Goal: Information Seeking & Learning: Learn about a topic

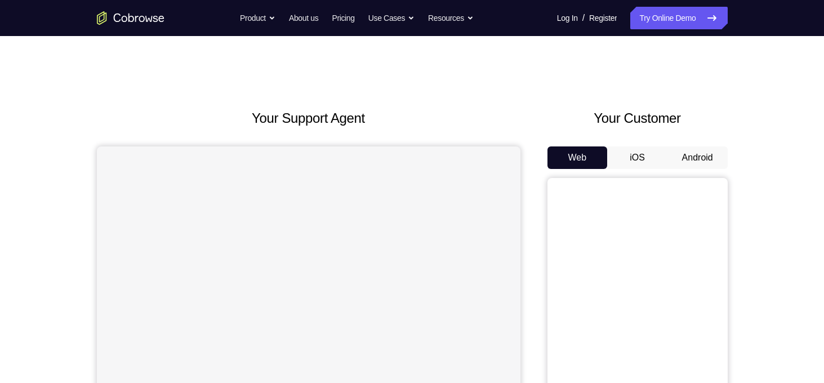
click at [693, 162] on button "Android" at bounding box center [698, 158] width 60 height 23
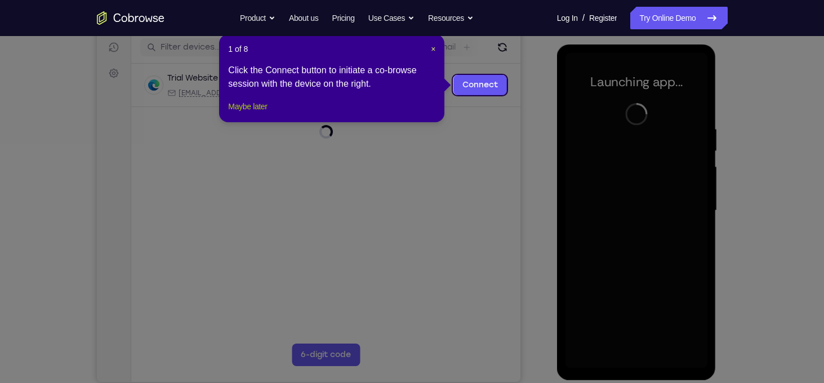
drag, startPoint x: 260, startPoint y: 120, endPoint x: 18, endPoint y: 115, distance: 242.3
click at [260, 113] on button "Maybe later" at bounding box center [247, 107] width 39 height 14
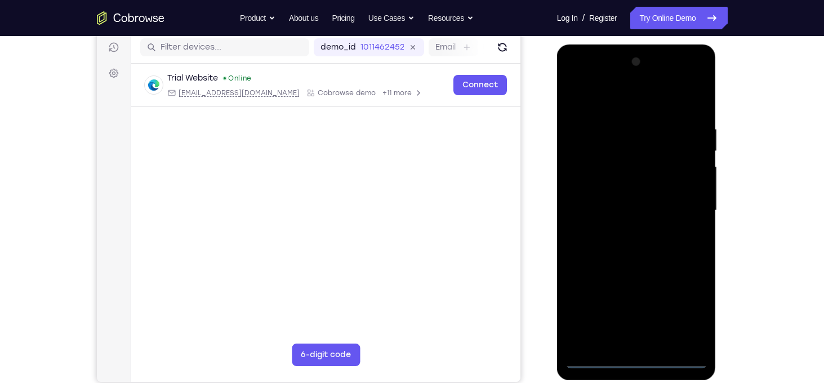
click at [645, 352] on div at bounding box center [637, 211] width 142 height 316
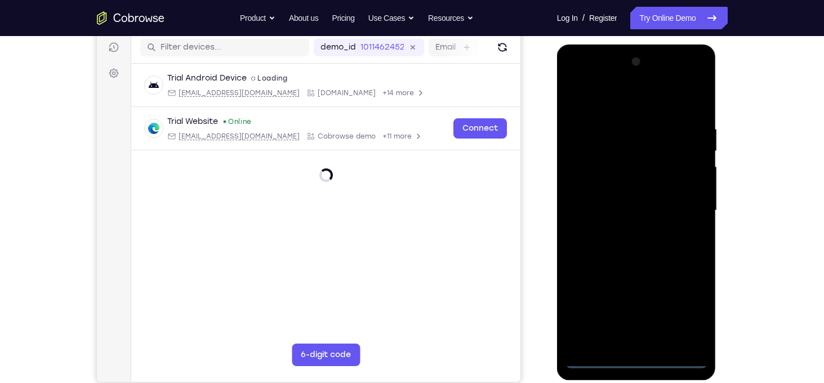
click at [634, 357] on div at bounding box center [637, 211] width 142 height 316
click at [685, 312] on div at bounding box center [637, 211] width 142 height 316
click at [583, 97] on div at bounding box center [637, 211] width 142 height 316
click at [607, 147] on div at bounding box center [637, 211] width 142 height 316
click at [573, 173] on div at bounding box center [637, 211] width 142 height 316
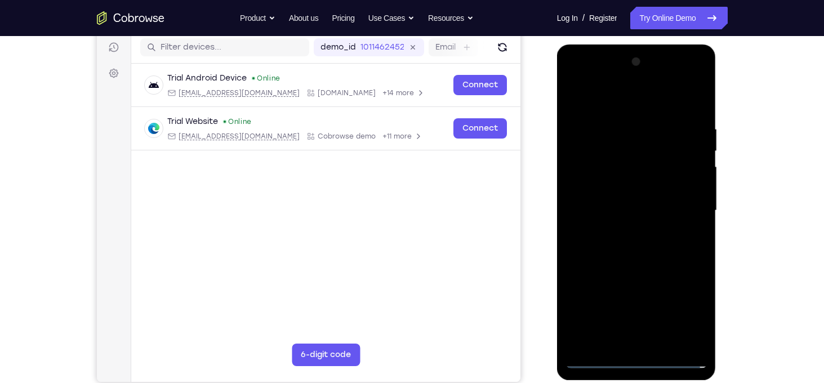
click at [620, 282] on div at bounding box center [637, 211] width 142 height 316
click at [611, 238] on div at bounding box center [637, 211] width 142 height 316
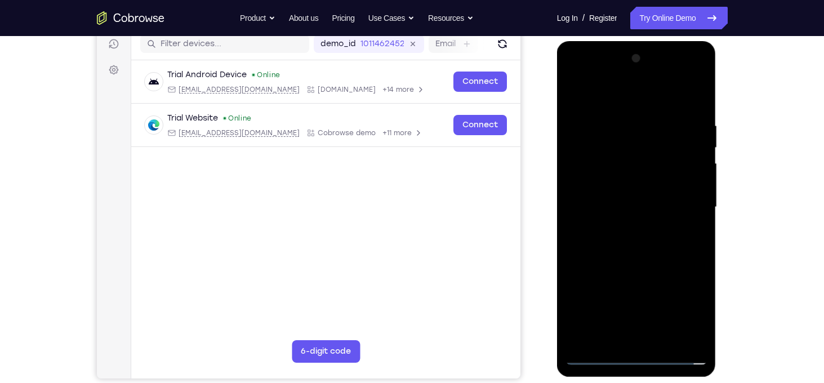
scroll to position [174, 0]
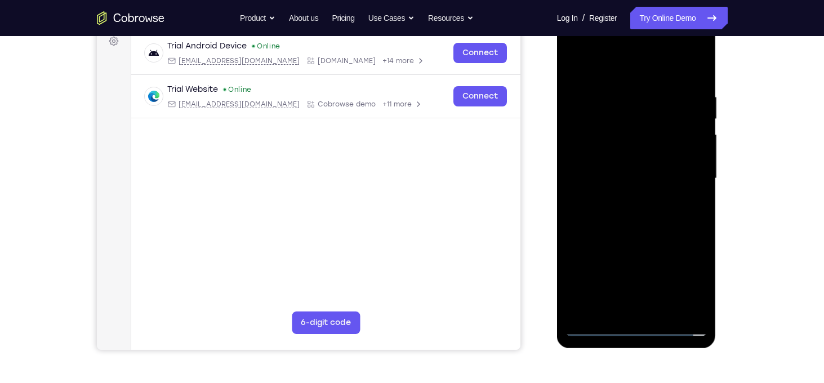
click at [645, 309] on div at bounding box center [637, 179] width 142 height 316
click at [577, 315] on div at bounding box center [637, 179] width 142 height 316
click at [594, 223] on div at bounding box center [637, 179] width 142 height 316
click at [642, 244] on div at bounding box center [637, 179] width 142 height 316
drag, startPoint x: 631, startPoint y: 224, endPoint x: 631, endPoint y: 138, distance: 85.6
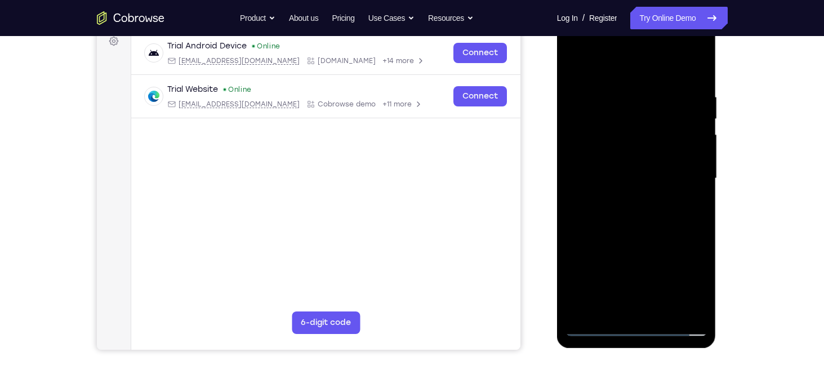
click at [631, 138] on div at bounding box center [637, 179] width 142 height 316
drag, startPoint x: 631, startPoint y: 212, endPoint x: 641, endPoint y: 95, distance: 118.2
click at [641, 95] on div at bounding box center [637, 179] width 142 height 316
drag, startPoint x: 642, startPoint y: 243, endPoint x: 640, endPoint y: 136, distance: 107.6
click at [642, 115] on div at bounding box center [637, 179] width 142 height 316
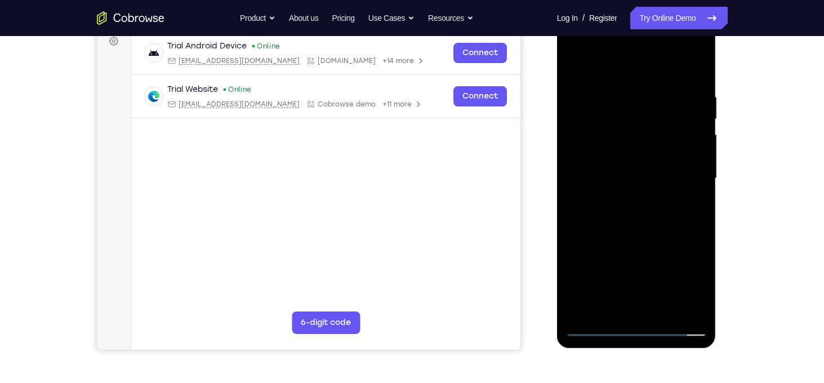
click at [593, 257] on div at bounding box center [637, 179] width 142 height 316
drag, startPoint x: 642, startPoint y: 259, endPoint x: 642, endPoint y: 144, distance: 114.4
click at [642, 144] on div at bounding box center [637, 179] width 142 height 316
drag, startPoint x: 636, startPoint y: 251, endPoint x: 648, endPoint y: 150, distance: 101.0
click at [648, 150] on div at bounding box center [637, 179] width 142 height 316
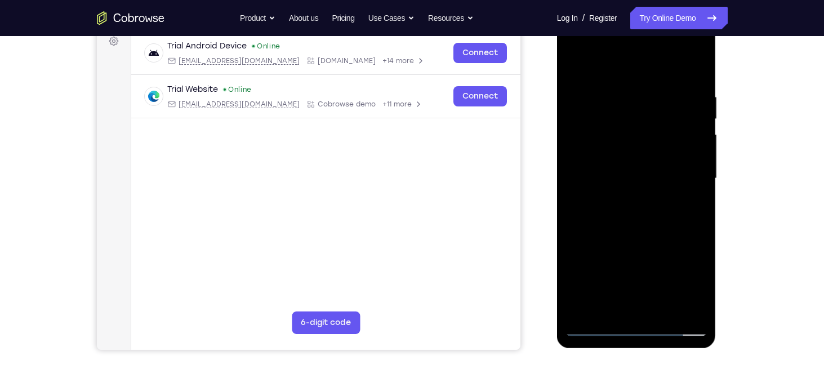
click at [593, 276] on div at bounding box center [637, 179] width 142 height 316
drag, startPoint x: 634, startPoint y: 281, endPoint x: 623, endPoint y: 157, distance: 125.0
click at [623, 157] on div at bounding box center [637, 179] width 142 height 316
drag, startPoint x: 612, startPoint y: 230, endPoint x: 629, endPoint y: 136, distance: 95.7
click at [629, 136] on div at bounding box center [637, 179] width 142 height 316
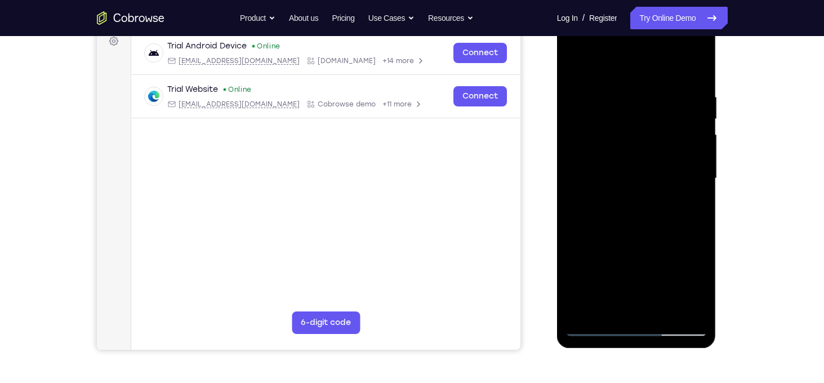
drag, startPoint x: 637, startPoint y: 264, endPoint x: 649, endPoint y: 136, distance: 127.8
click at [649, 136] on div at bounding box center [637, 179] width 142 height 316
click at [597, 265] on div at bounding box center [637, 179] width 142 height 316
drag, startPoint x: 649, startPoint y: 279, endPoint x: 650, endPoint y: 134, distance: 145.4
click at [650, 134] on div at bounding box center [637, 179] width 142 height 316
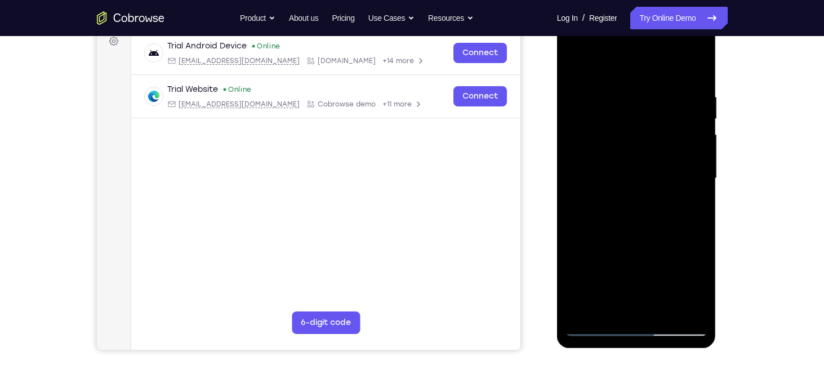
drag, startPoint x: 633, startPoint y: 239, endPoint x: 636, endPoint y: 149, distance: 89.6
click at [636, 149] on div at bounding box center [637, 179] width 142 height 316
drag, startPoint x: 654, startPoint y: 247, endPoint x: 647, endPoint y: 126, distance: 121.9
click at [647, 126] on div at bounding box center [637, 179] width 142 height 316
drag, startPoint x: 649, startPoint y: 252, endPoint x: 648, endPoint y: 178, distance: 74.4
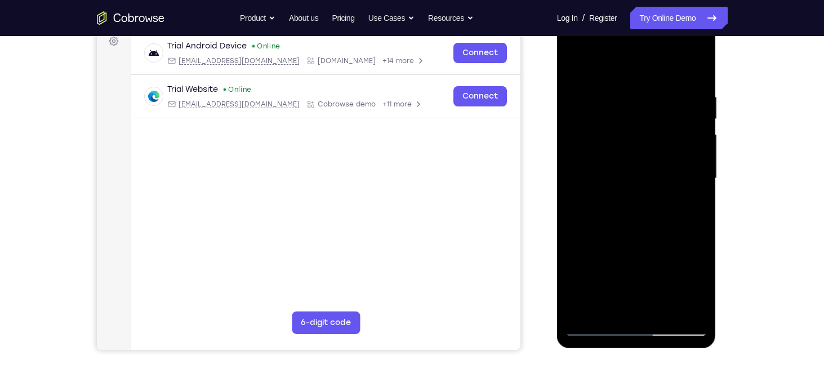
click at [648, 178] on div at bounding box center [637, 179] width 142 height 316
drag, startPoint x: 627, startPoint y: 267, endPoint x: 631, endPoint y: 141, distance: 126.3
click at [631, 141] on div at bounding box center [637, 179] width 142 height 316
click at [594, 218] on div at bounding box center [637, 179] width 142 height 316
click at [640, 241] on div at bounding box center [637, 179] width 142 height 316
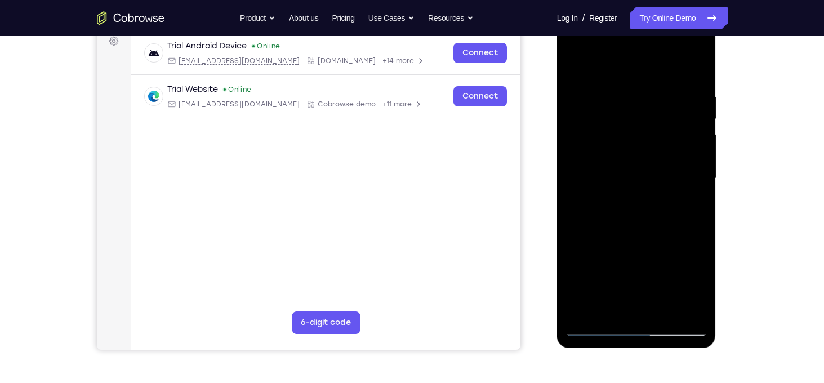
drag, startPoint x: 632, startPoint y: 260, endPoint x: 635, endPoint y: 192, distance: 68.3
click at [635, 192] on div at bounding box center [637, 179] width 142 height 316
click at [592, 276] on div at bounding box center [637, 179] width 142 height 316
click at [640, 288] on div at bounding box center [637, 179] width 142 height 316
drag, startPoint x: 642, startPoint y: 272, endPoint x: 661, endPoint y: 181, distance: 92.6
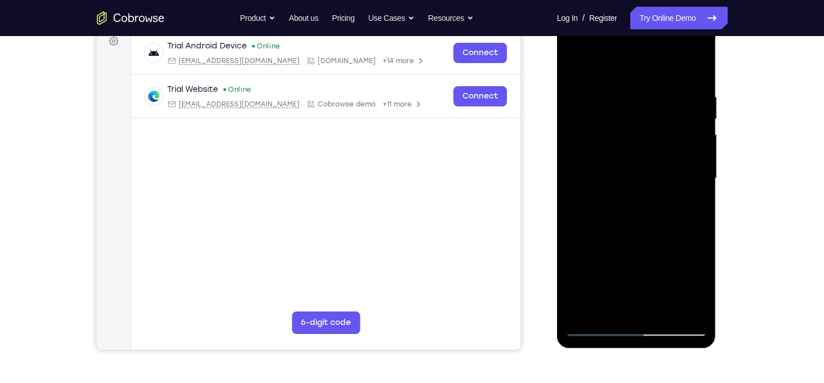
click at [661, 181] on div at bounding box center [637, 179] width 142 height 316
drag, startPoint x: 615, startPoint y: 237, endPoint x: 620, endPoint y: 145, distance: 92.0
click at [620, 145] on div at bounding box center [637, 179] width 142 height 316
drag, startPoint x: 637, startPoint y: 259, endPoint x: 645, endPoint y: 145, distance: 113.5
click at [645, 145] on div at bounding box center [637, 179] width 142 height 316
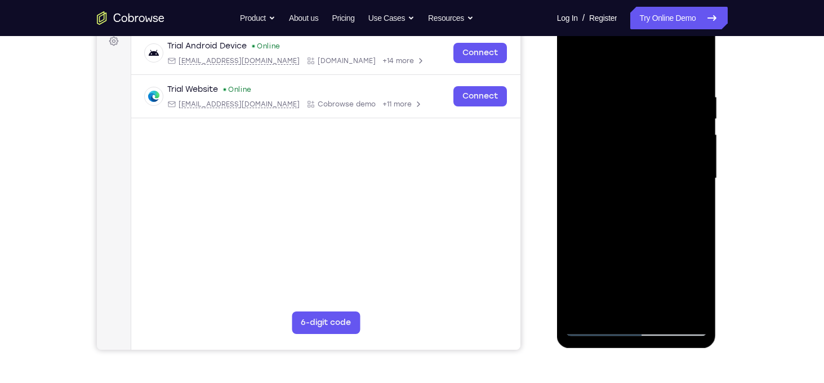
click at [628, 242] on div at bounding box center [637, 179] width 142 height 316
drag, startPoint x: 649, startPoint y: 232, endPoint x: 647, endPoint y: 82, distance: 149.9
click at [647, 82] on div at bounding box center [637, 179] width 142 height 316
drag, startPoint x: 636, startPoint y: 229, endPoint x: 648, endPoint y: 131, distance: 98.8
click at [648, 131] on div at bounding box center [637, 179] width 142 height 316
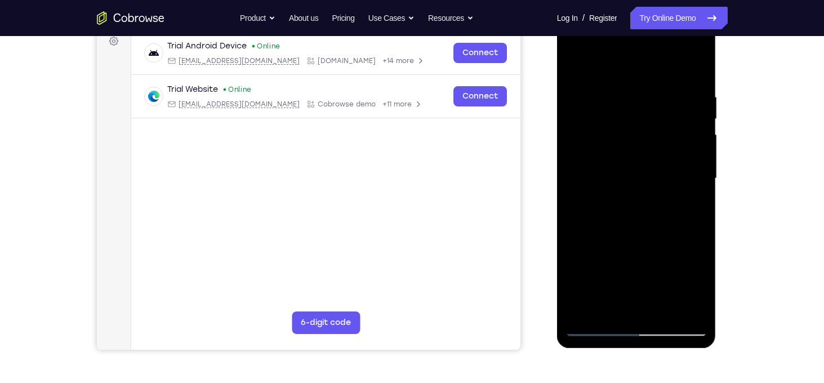
drag, startPoint x: 648, startPoint y: 225, endPoint x: 660, endPoint y: 139, distance: 87.0
click at [660, 139] on div at bounding box center [637, 179] width 142 height 316
click at [594, 234] on div at bounding box center [637, 179] width 142 height 316
click at [642, 248] on div at bounding box center [637, 179] width 142 height 316
drag, startPoint x: 635, startPoint y: 260, endPoint x: 637, endPoint y: 154, distance: 106.5
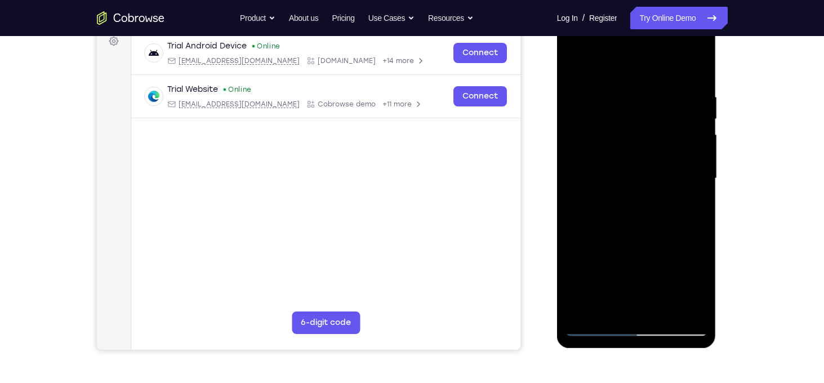
click at [637, 154] on div at bounding box center [637, 179] width 142 height 316
drag, startPoint x: 633, startPoint y: 216, endPoint x: 629, endPoint y: 141, distance: 75.6
click at [629, 141] on div at bounding box center [637, 179] width 142 height 316
click at [641, 192] on div at bounding box center [637, 179] width 142 height 316
drag, startPoint x: 633, startPoint y: 219, endPoint x: 646, endPoint y: 126, distance: 93.4
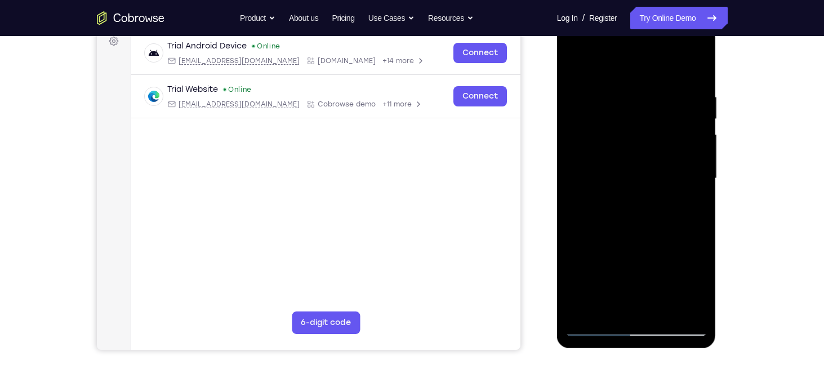
click at [646, 126] on div at bounding box center [637, 179] width 142 height 316
click at [638, 232] on div at bounding box center [637, 179] width 142 height 316
click at [642, 282] on div at bounding box center [637, 179] width 142 height 316
drag, startPoint x: 644, startPoint y: 248, endPoint x: 647, endPoint y: 127, distance: 121.2
click at [647, 127] on div at bounding box center [637, 179] width 142 height 316
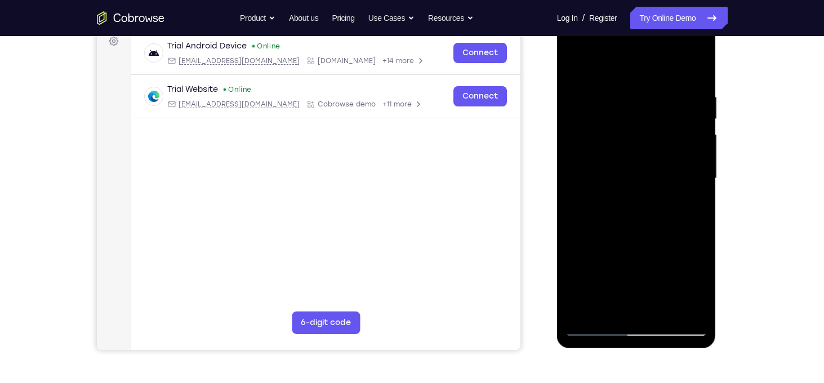
click at [640, 160] on div at bounding box center [637, 179] width 142 height 316
click at [658, 261] on div at bounding box center [637, 179] width 142 height 316
drag, startPoint x: 644, startPoint y: 251, endPoint x: 663, endPoint y: 144, distance: 109.2
click at [663, 144] on div at bounding box center [637, 179] width 142 height 316
drag, startPoint x: 640, startPoint y: 254, endPoint x: 646, endPoint y: 185, distance: 68.4
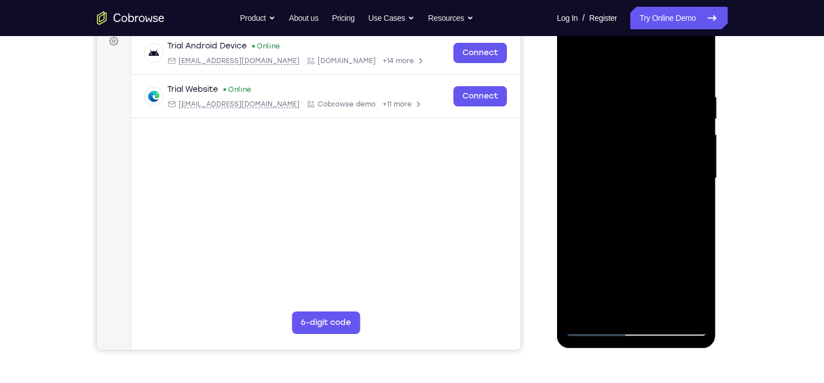
click at [646, 185] on div at bounding box center [637, 179] width 142 height 316
click at [627, 257] on div at bounding box center [637, 179] width 142 height 316
drag, startPoint x: 641, startPoint y: 269, endPoint x: 646, endPoint y: 162, distance: 107.2
click at [646, 162] on div at bounding box center [637, 179] width 142 height 316
drag, startPoint x: 642, startPoint y: 260, endPoint x: 671, endPoint y: 145, distance: 118.5
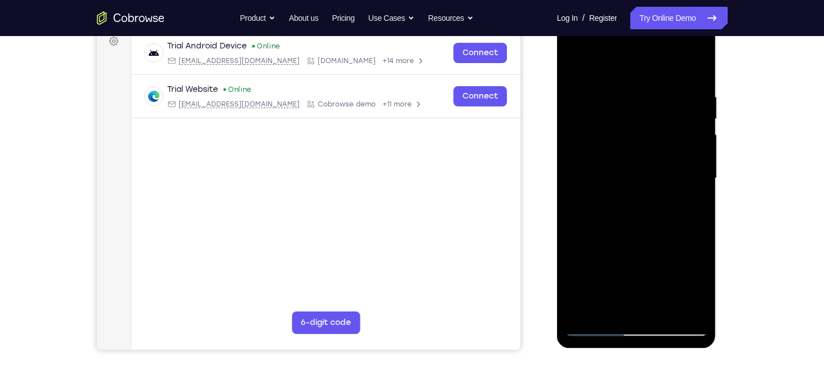
click at [671, 145] on div at bounding box center [637, 179] width 142 height 316
drag, startPoint x: 627, startPoint y: 195, endPoint x: 651, endPoint y: 85, distance: 113.1
click at [651, 85] on div at bounding box center [637, 179] width 142 height 316
click at [673, 207] on div at bounding box center [637, 179] width 142 height 316
click at [641, 268] on div at bounding box center [637, 179] width 142 height 316
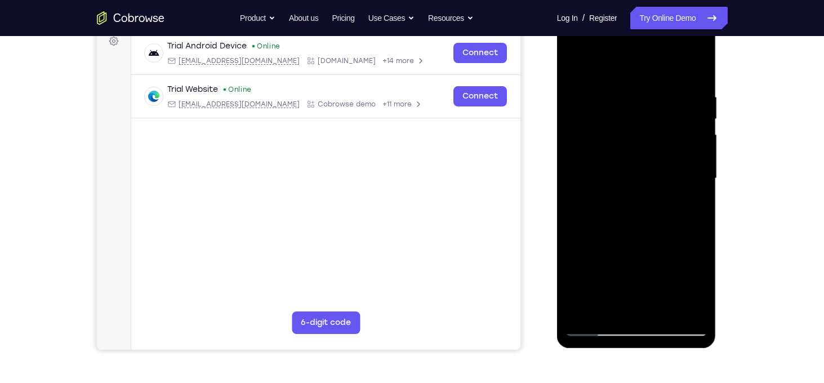
click at [658, 229] on div at bounding box center [637, 179] width 142 height 316
click at [649, 212] on div at bounding box center [637, 179] width 142 height 316
click at [662, 242] on div at bounding box center [637, 179] width 142 height 316
click at [668, 242] on div at bounding box center [637, 179] width 142 height 316
click at [578, 65] on div at bounding box center [637, 179] width 142 height 316
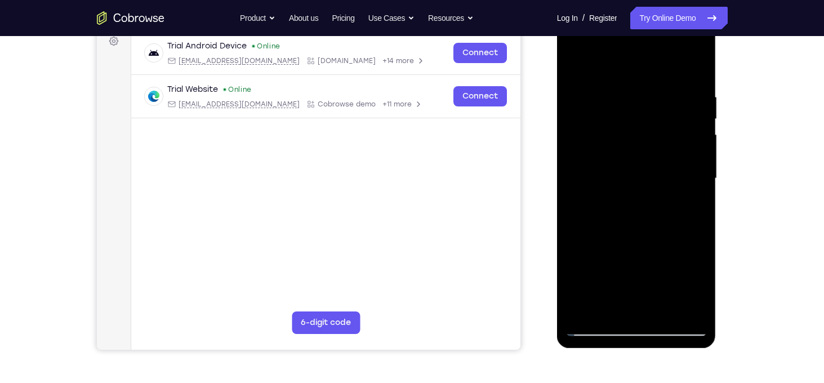
drag, startPoint x: 614, startPoint y: 166, endPoint x: 620, endPoint y: 70, distance: 96.0
click at [620, 70] on div at bounding box center [637, 179] width 142 height 316
click at [634, 242] on div at bounding box center [637, 179] width 142 height 316
drag, startPoint x: 630, startPoint y: 267, endPoint x: 653, endPoint y: 184, distance: 85.8
click at [653, 176] on div at bounding box center [637, 179] width 142 height 316
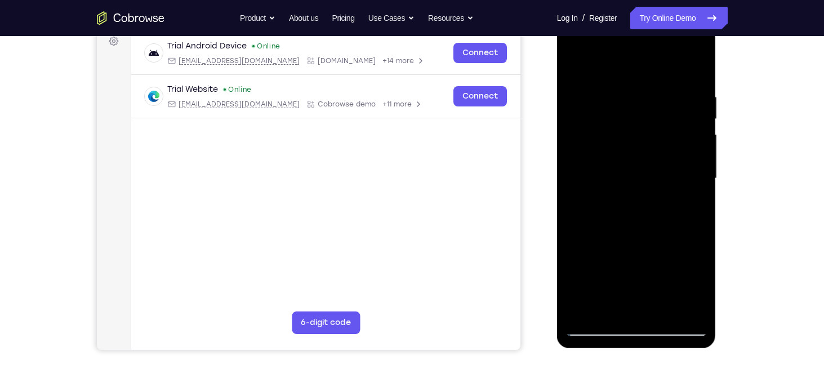
drag, startPoint x: 655, startPoint y: 242, endPoint x: 672, endPoint y: 161, distance: 83.6
click at [672, 161] on div at bounding box center [637, 179] width 142 height 316
click at [658, 221] on div at bounding box center [637, 179] width 142 height 316
drag, startPoint x: 632, startPoint y: 252, endPoint x: 653, endPoint y: 139, distance: 115.7
click at [653, 139] on div at bounding box center [637, 179] width 142 height 316
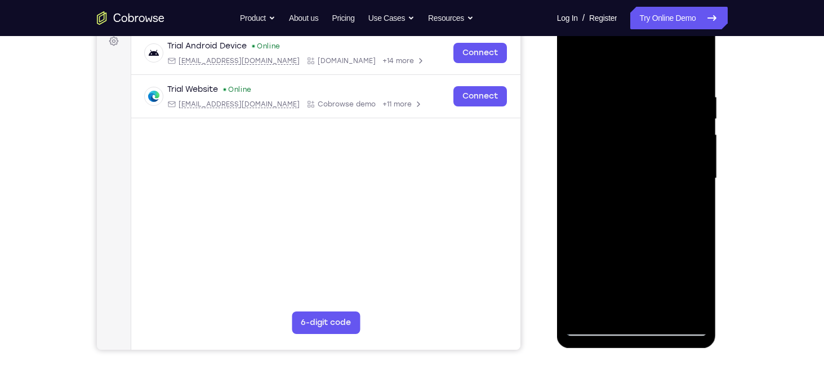
drag, startPoint x: 641, startPoint y: 241, endPoint x: 647, endPoint y: 174, distance: 67.3
click at [647, 174] on div at bounding box center [637, 179] width 142 height 316
drag, startPoint x: 643, startPoint y: 246, endPoint x: 638, endPoint y: 163, distance: 83.0
click at [638, 163] on div at bounding box center [637, 179] width 142 height 316
drag, startPoint x: 634, startPoint y: 247, endPoint x: 632, endPoint y: 138, distance: 109.4
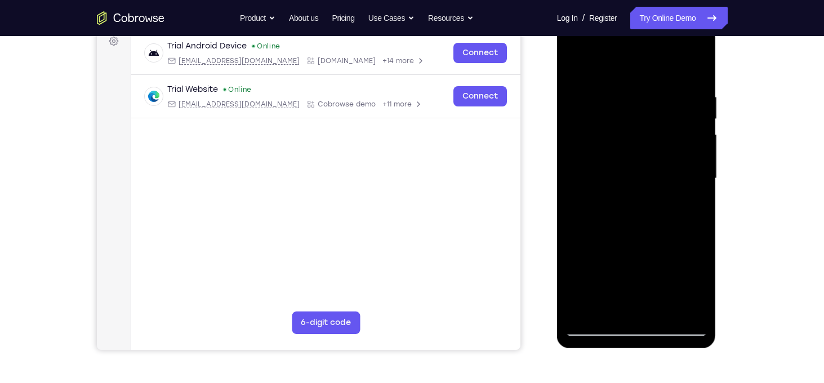
click at [632, 138] on div at bounding box center [637, 179] width 142 height 316
drag, startPoint x: 635, startPoint y: 247, endPoint x: 641, endPoint y: 180, distance: 66.8
click at [641, 180] on div at bounding box center [637, 179] width 142 height 316
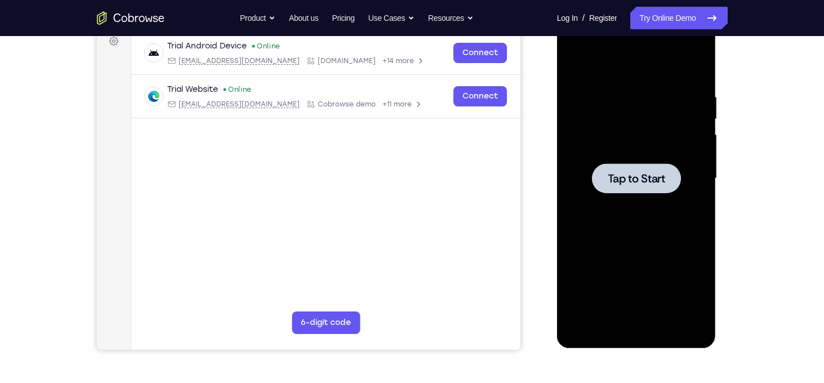
click at [661, 117] on div at bounding box center [637, 179] width 142 height 316
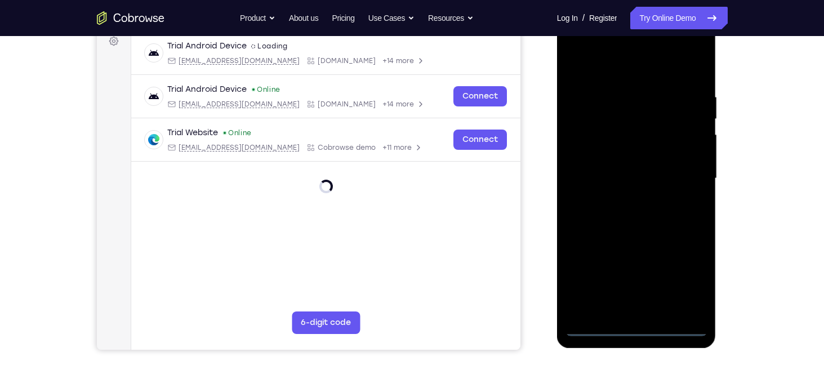
click at [639, 328] on div at bounding box center [637, 179] width 142 height 316
click at [683, 281] on div at bounding box center [637, 179] width 142 height 316
click at [591, 59] on div at bounding box center [637, 179] width 142 height 316
click at [673, 165] on div at bounding box center [637, 179] width 142 height 316
click at [681, 171] on div at bounding box center [637, 179] width 142 height 316
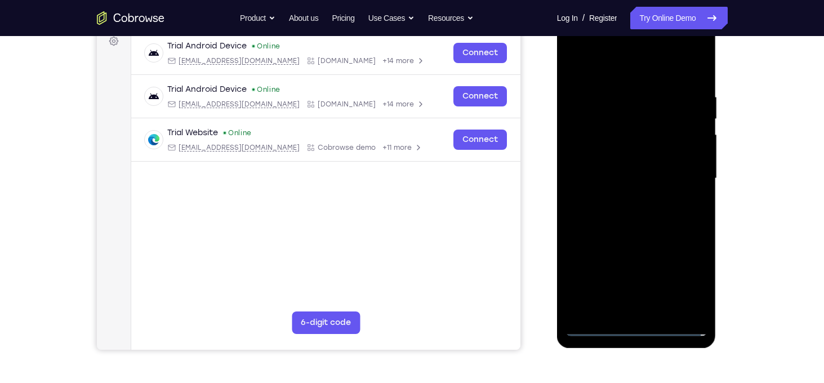
click at [633, 202] on div at bounding box center [637, 179] width 142 height 316
click at [617, 172] on div at bounding box center [637, 179] width 142 height 316
click at [623, 153] on div at bounding box center [637, 179] width 142 height 316
click at [622, 173] on div at bounding box center [637, 179] width 142 height 316
click at [622, 218] on div at bounding box center [637, 179] width 142 height 316
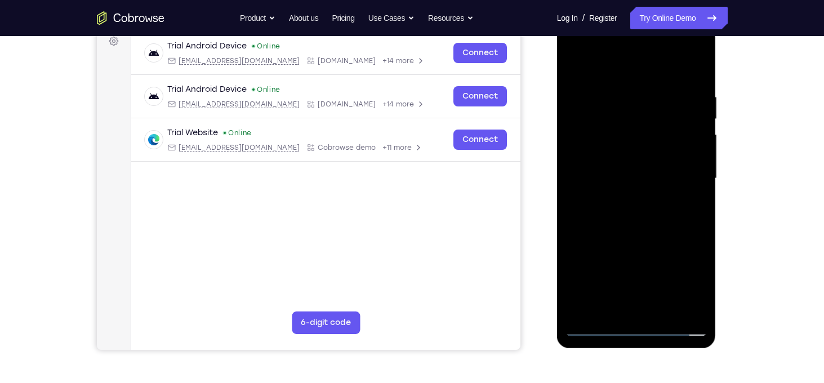
click at [618, 204] on div at bounding box center [637, 179] width 142 height 316
click at [632, 218] on div at bounding box center [637, 179] width 142 height 316
click at [639, 231] on div at bounding box center [637, 179] width 142 height 316
click at [615, 96] on div at bounding box center [637, 179] width 142 height 316
click at [678, 307] on div at bounding box center [637, 179] width 142 height 316
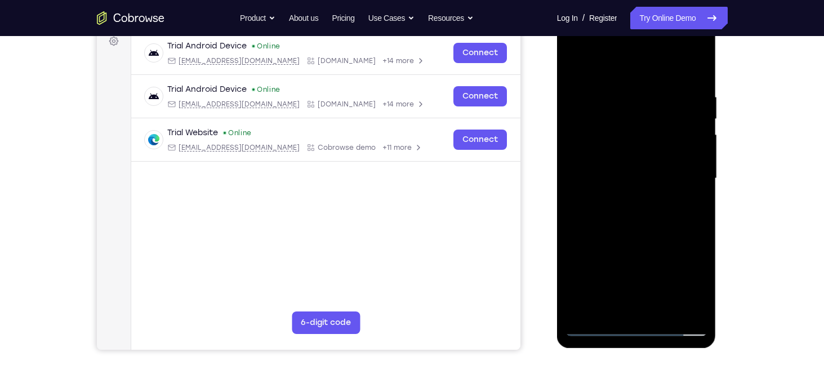
click at [703, 192] on div at bounding box center [637, 179] width 142 height 316
click at [689, 218] on div at bounding box center [637, 179] width 142 height 316
click at [696, 69] on div at bounding box center [637, 179] width 142 height 316
click at [655, 90] on div at bounding box center [637, 179] width 142 height 316
click at [690, 103] on div at bounding box center [637, 179] width 142 height 316
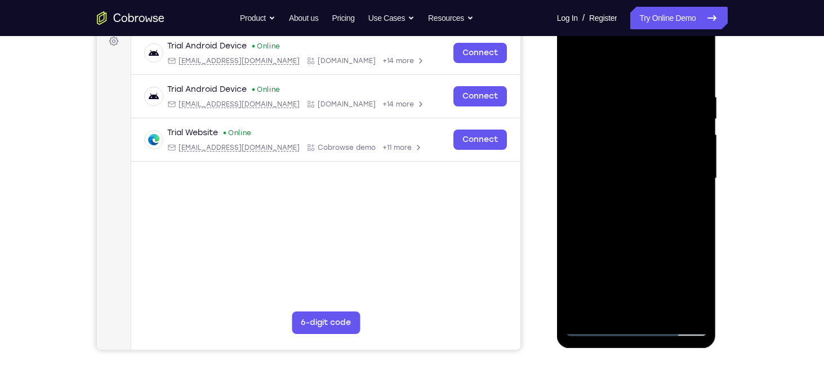
click at [693, 68] on div at bounding box center [637, 179] width 142 height 316
drag, startPoint x: 690, startPoint y: 99, endPoint x: 620, endPoint y: 103, distance: 70.0
click at [620, 103] on div at bounding box center [637, 179] width 142 height 316
click at [662, 313] on div at bounding box center [637, 179] width 142 height 316
click at [649, 242] on div at bounding box center [637, 179] width 142 height 316
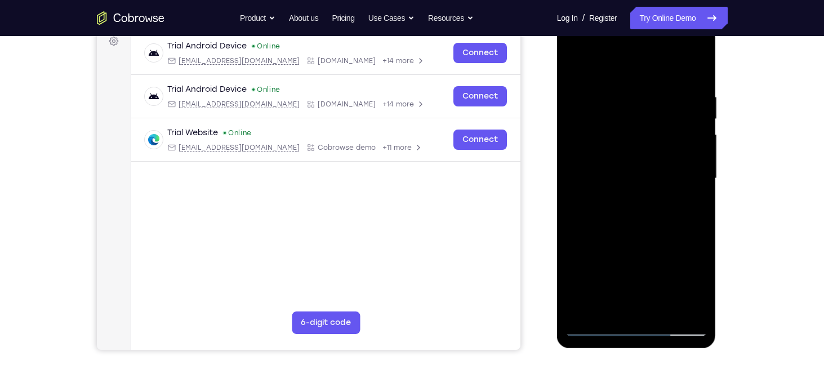
click at [638, 211] on div at bounding box center [637, 179] width 142 height 316
click at [578, 70] on div at bounding box center [637, 179] width 142 height 316
click at [575, 61] on div at bounding box center [637, 179] width 142 height 316
click at [680, 44] on div at bounding box center [637, 179] width 142 height 316
click at [572, 48] on div at bounding box center [637, 179] width 142 height 316
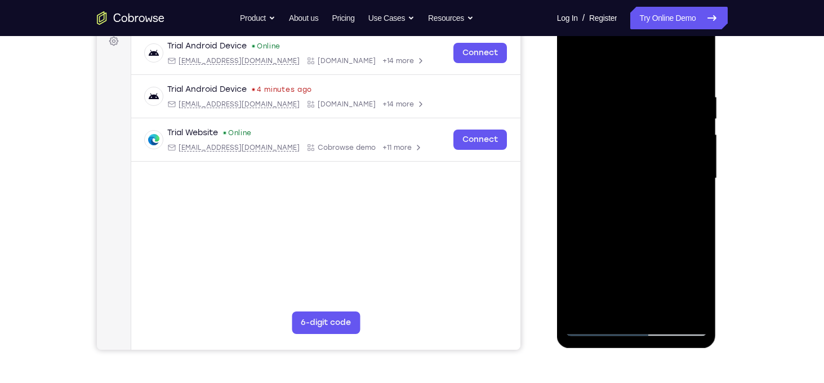
click at [606, 118] on div at bounding box center [637, 179] width 142 height 316
click at [591, 139] on div at bounding box center [637, 179] width 142 height 316
click at [609, 251] on div at bounding box center [637, 179] width 142 height 316
click at [609, 207] on div at bounding box center [637, 179] width 142 height 316
drag, startPoint x: 569, startPoint y: 66, endPoint x: 619, endPoint y: 96, distance: 58.2
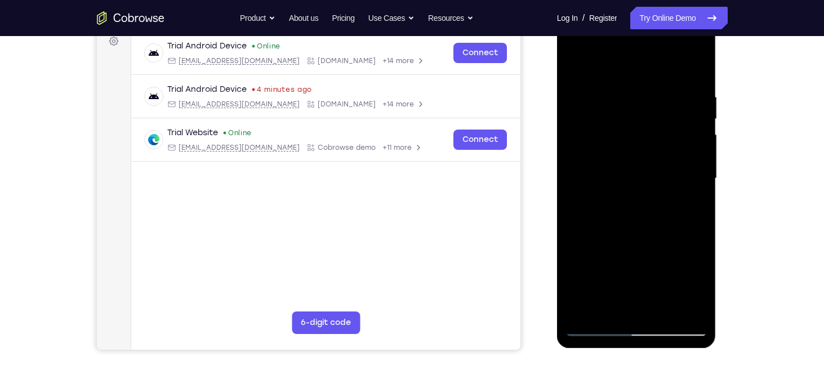
click at [619, 96] on div at bounding box center [637, 179] width 142 height 316
click at [645, 193] on div at bounding box center [637, 179] width 142 height 316
click at [641, 263] on div at bounding box center [637, 179] width 142 height 316
click at [631, 215] on div at bounding box center [637, 179] width 142 height 316
click at [591, 265] on div at bounding box center [637, 179] width 142 height 316
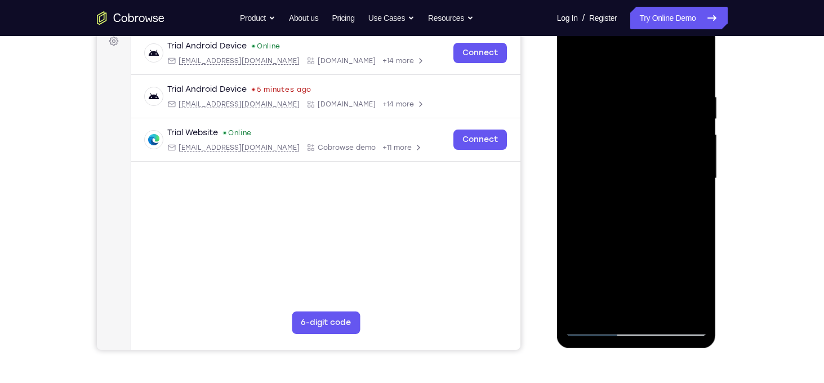
click at [606, 208] on div at bounding box center [637, 179] width 142 height 316
click at [597, 261] on div at bounding box center [637, 179] width 142 height 316
click at [602, 260] on div at bounding box center [637, 179] width 142 height 316
click at [607, 262] on div at bounding box center [637, 179] width 142 height 316
click at [630, 262] on div at bounding box center [637, 179] width 142 height 316
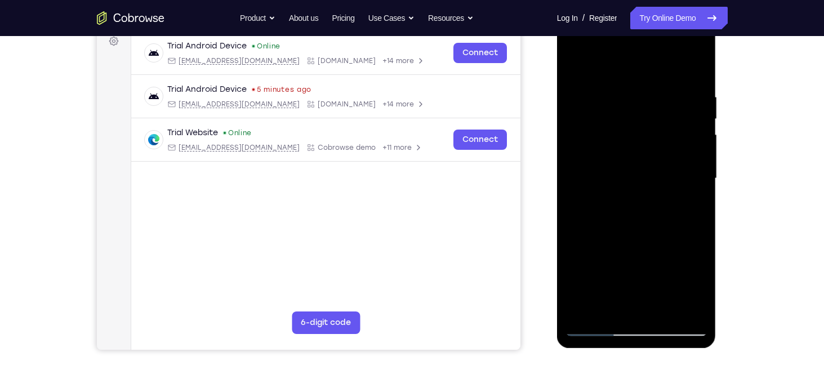
click at [665, 262] on div at bounding box center [637, 179] width 142 height 316
click at [574, 70] on div at bounding box center [637, 179] width 142 height 316
drag, startPoint x: 616, startPoint y: 212, endPoint x: 639, endPoint y: 130, distance: 85.8
click at [639, 130] on div at bounding box center [637, 179] width 142 height 316
drag, startPoint x: 615, startPoint y: 248, endPoint x: 632, endPoint y: 179, distance: 71.3
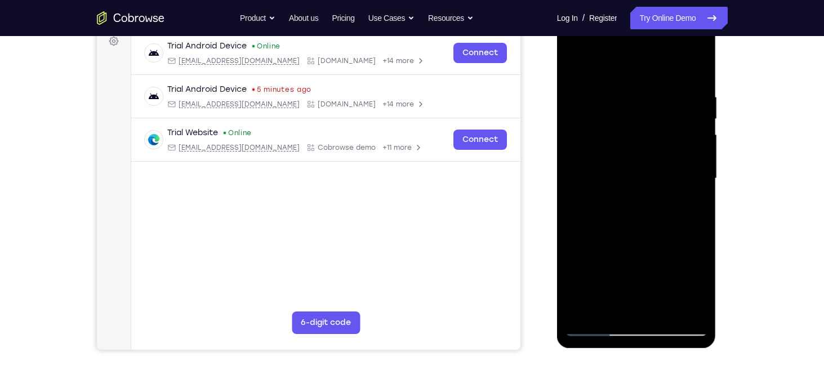
click at [632, 179] on div at bounding box center [637, 179] width 142 height 316
click at [592, 239] on div at bounding box center [637, 179] width 142 height 316
click at [638, 262] on div at bounding box center [637, 179] width 142 height 316
drag, startPoint x: 633, startPoint y: 245, endPoint x: 640, endPoint y: 132, distance: 112.4
click at [640, 132] on div at bounding box center [637, 179] width 142 height 316
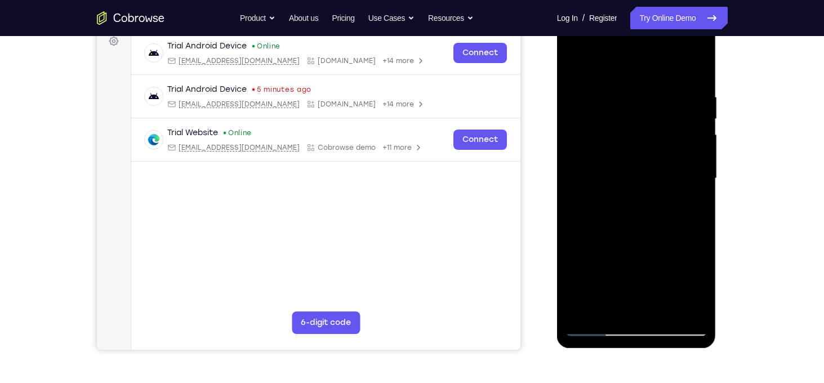
drag, startPoint x: 646, startPoint y: 243, endPoint x: 647, endPoint y: 206, distance: 37.2
click at [647, 206] on div at bounding box center [637, 179] width 142 height 316
click at [631, 206] on div at bounding box center [637, 179] width 142 height 316
click at [641, 147] on div at bounding box center [637, 179] width 142 height 316
click at [630, 157] on div at bounding box center [637, 179] width 142 height 316
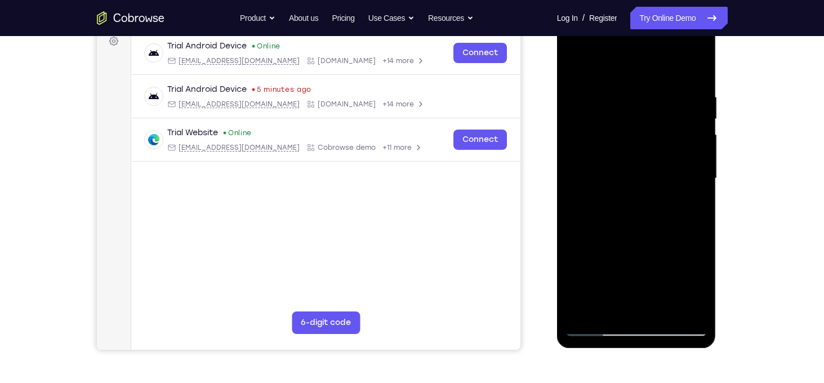
click at [659, 211] on div at bounding box center [637, 179] width 142 height 316
click at [680, 230] on div at bounding box center [637, 179] width 142 height 316
click at [651, 318] on div at bounding box center [637, 179] width 142 height 316
click at [579, 313] on div at bounding box center [637, 179] width 142 height 316
click at [641, 246] on div at bounding box center [637, 179] width 142 height 316
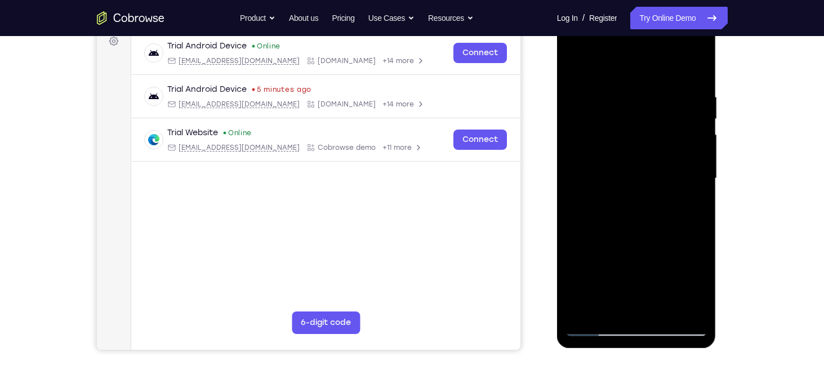
click at [655, 224] on div at bounding box center [637, 179] width 142 height 316
click at [592, 330] on div at bounding box center [637, 179] width 142 height 316
click at [694, 261] on div at bounding box center [637, 179] width 142 height 316
click at [571, 333] on div at bounding box center [637, 179] width 142 height 316
click at [580, 321] on div at bounding box center [637, 179] width 142 height 316
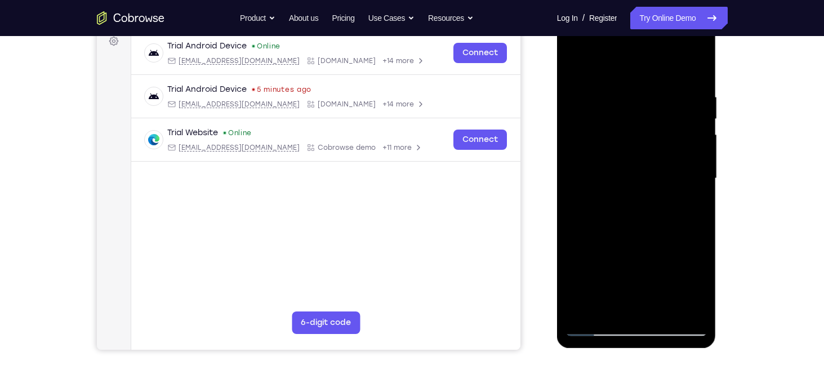
click at [580, 321] on div at bounding box center [637, 179] width 142 height 316
click at [600, 325] on div at bounding box center [637, 179] width 142 height 316
click at [595, 331] on div at bounding box center [637, 179] width 142 height 316
click at [680, 282] on div at bounding box center [637, 179] width 142 height 316
click at [597, 260] on div at bounding box center [637, 179] width 142 height 316
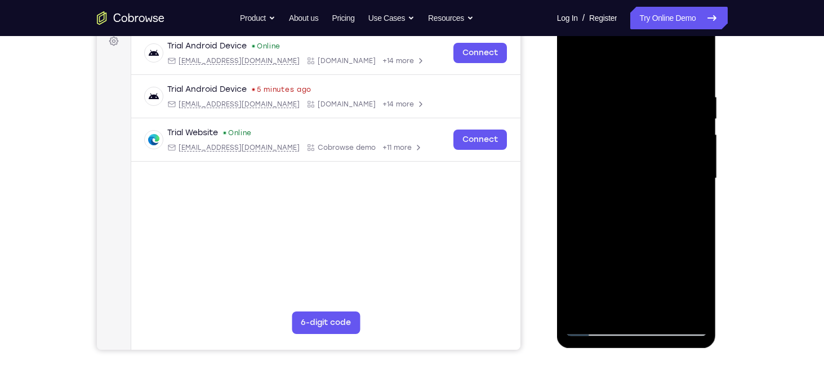
click at [605, 251] on div at bounding box center [637, 179] width 142 height 316
click at [607, 251] on div at bounding box center [637, 179] width 142 height 316
click at [596, 327] on div at bounding box center [637, 179] width 142 height 316
click at [603, 328] on div at bounding box center [637, 179] width 142 height 316
click at [678, 277] on div at bounding box center [637, 179] width 142 height 316
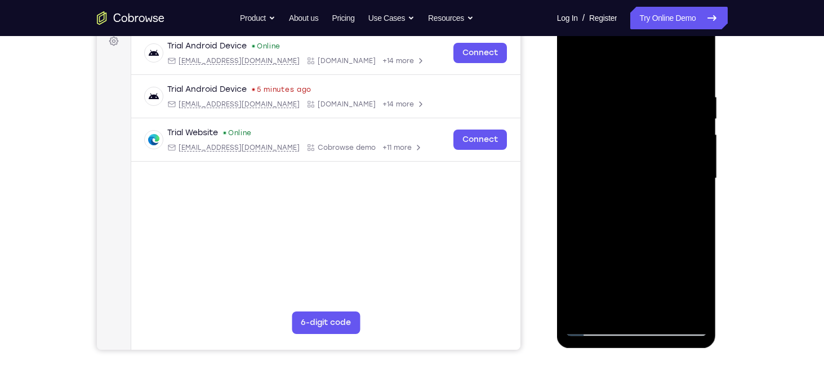
click at [593, 262] on div at bounding box center [637, 179] width 142 height 316
click at [610, 251] on div at bounding box center [637, 179] width 142 height 316
click at [615, 251] on div at bounding box center [637, 179] width 142 height 316
click at [619, 250] on div at bounding box center [637, 179] width 142 height 316
click at [624, 250] on div at bounding box center [637, 179] width 142 height 316
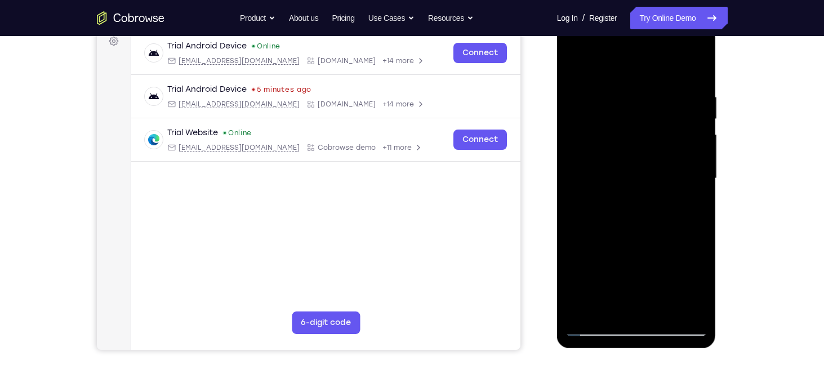
click at [627, 250] on div at bounding box center [637, 179] width 142 height 316
click at [637, 250] on div at bounding box center [637, 179] width 142 height 316
click at [596, 332] on div at bounding box center [637, 179] width 142 height 316
click at [596, 259] on div at bounding box center [637, 179] width 142 height 316
click at [634, 251] on div at bounding box center [637, 179] width 142 height 316
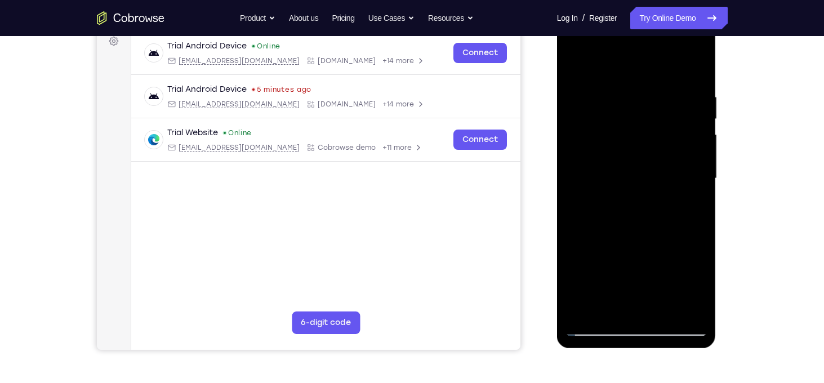
click at [639, 250] on div at bounding box center [637, 179] width 142 height 316
click at [652, 232] on div at bounding box center [637, 179] width 142 height 316
click at [603, 328] on div at bounding box center [637, 179] width 142 height 316
click at [592, 263] on div at bounding box center [637, 179] width 142 height 316
click at [646, 249] on div at bounding box center [637, 179] width 142 height 316
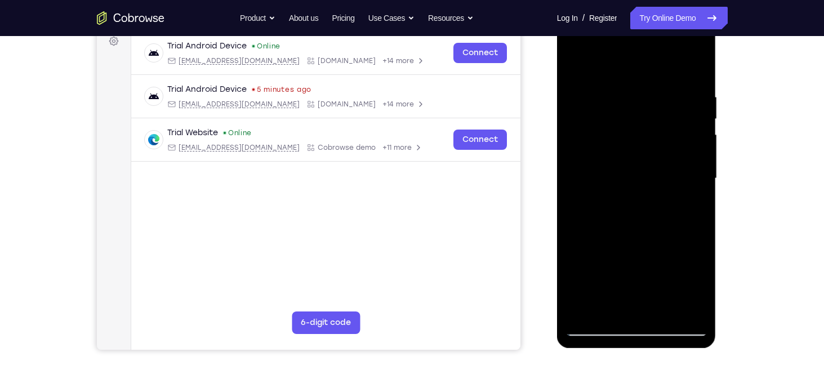
click at [651, 248] on div at bounding box center [637, 179] width 142 height 316
click at [658, 250] on div at bounding box center [637, 179] width 142 height 316
click at [662, 250] on div at bounding box center [637, 179] width 142 height 316
click at [666, 248] on div at bounding box center [637, 179] width 142 height 316
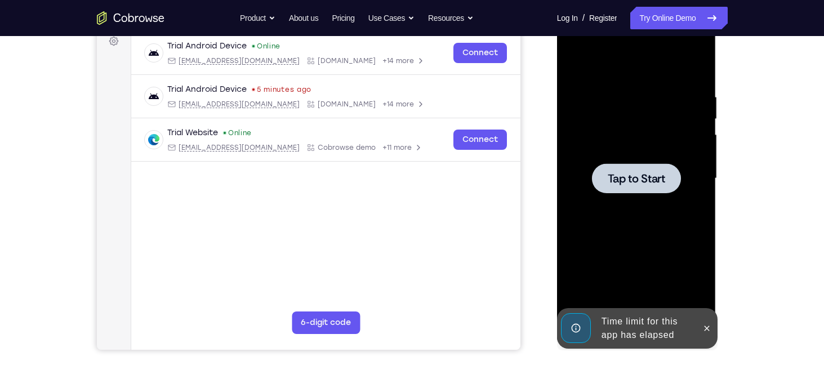
drag, startPoint x: 420, startPoint y: 86, endPoint x: 549, endPoint y: 113, distance: 131.8
click at [549, 113] on div at bounding box center [638, 177] width 180 height 347
click at [596, 125] on div at bounding box center [637, 179] width 142 height 316
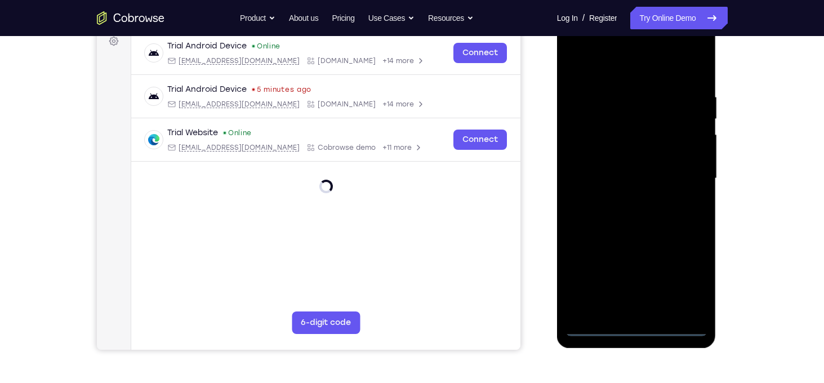
click at [634, 331] on div at bounding box center [637, 179] width 142 height 316
